Goal: Check status: Check status

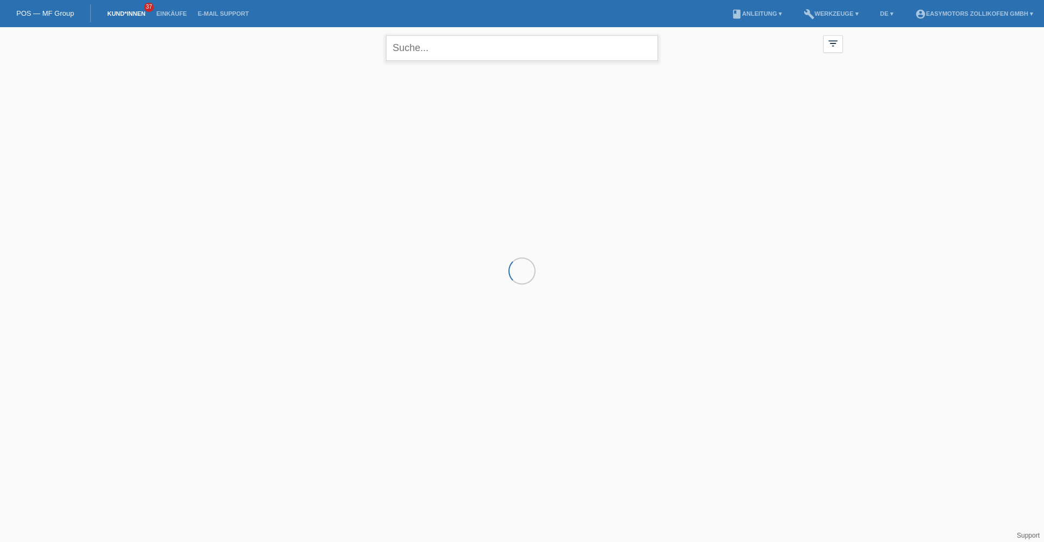
click at [477, 50] on input "text" at bounding box center [522, 48] width 272 height 26
type input "sium"
click at [364, 152] on span "Anzeigen" at bounding box center [362, 152] width 29 height 8
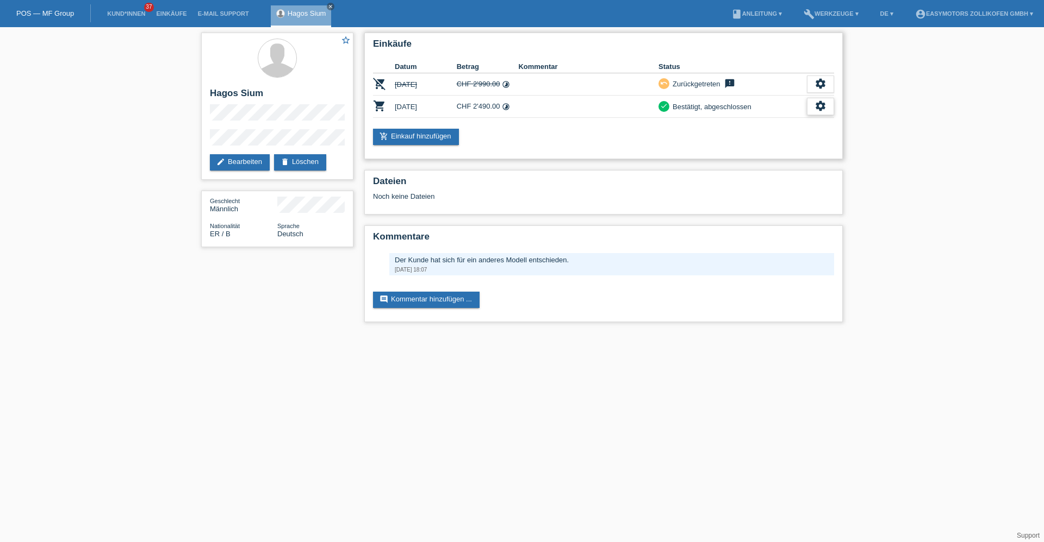
click at [817, 109] on icon "settings" at bounding box center [820, 106] width 12 height 12
click at [789, 129] on div "fullscreen Anzeigen" at bounding box center [780, 124] width 107 height 16
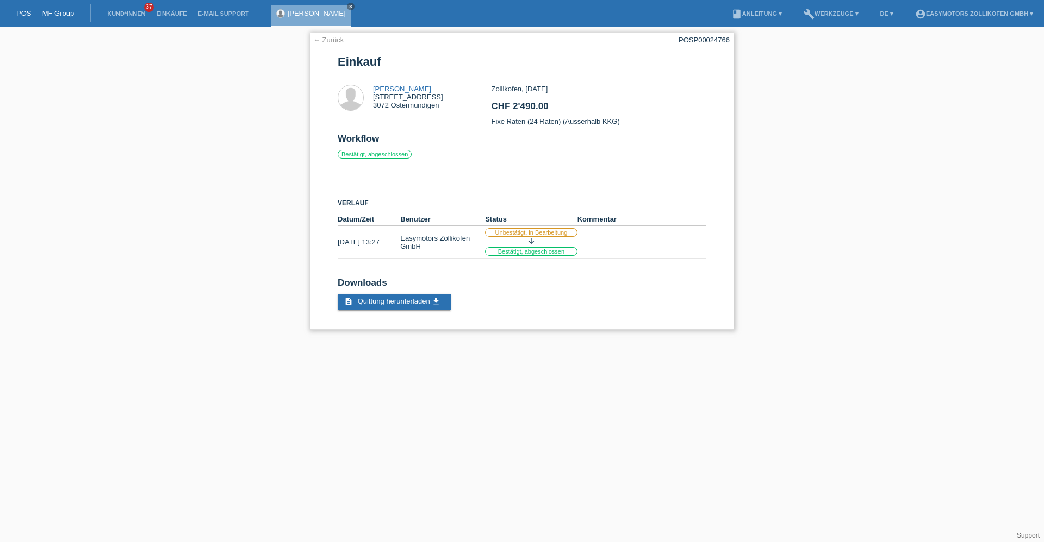
click at [330, 39] on link "← Zurück" at bounding box center [328, 40] width 30 height 8
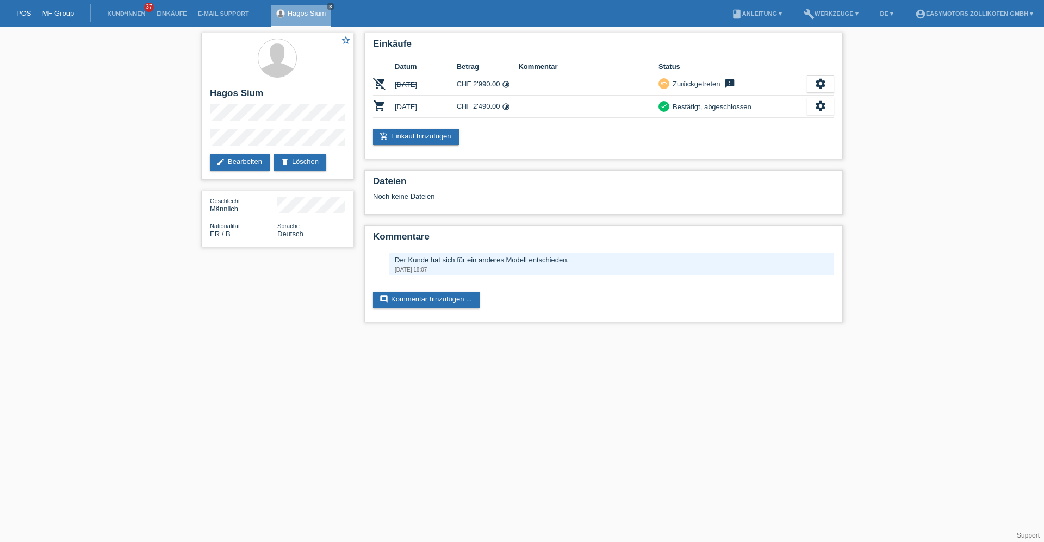
click at [332, 6] on icon "close" at bounding box center [330, 6] width 5 height 5
click at [65, 9] on div "POS — MF Group" at bounding box center [45, 13] width 91 height 18
click at [62, 9] on link "POS — MF Group" at bounding box center [45, 13] width 58 height 8
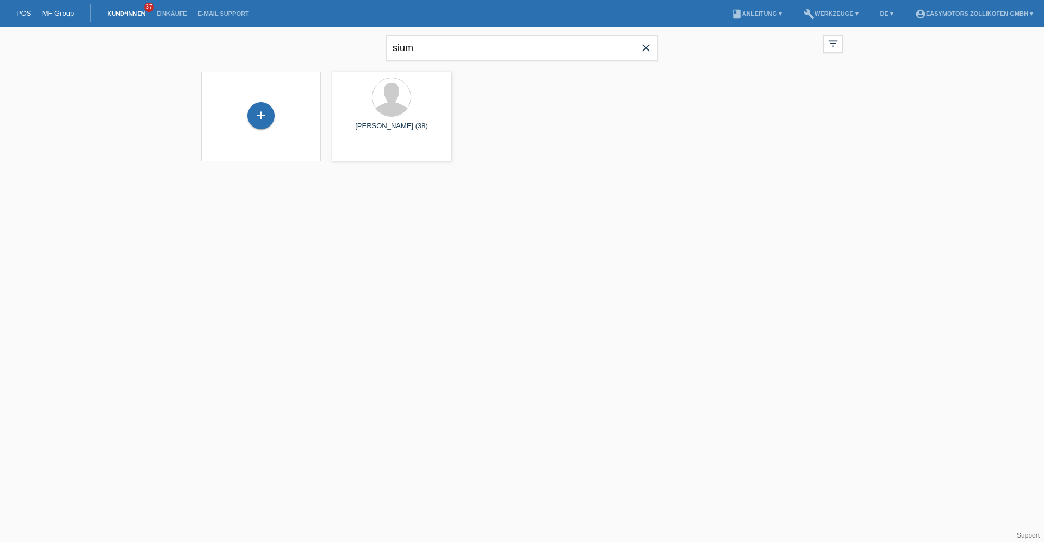
click at [650, 51] on icon "close" at bounding box center [645, 47] width 13 height 13
